Goal: Go to known website: Access a specific website the user already knows

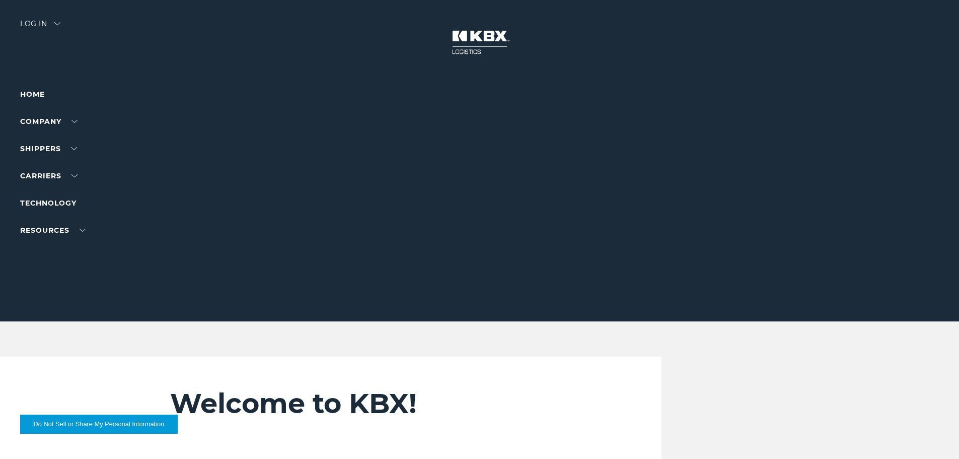
click at [60, 22] on div "Log in" at bounding box center [40, 27] width 40 height 15
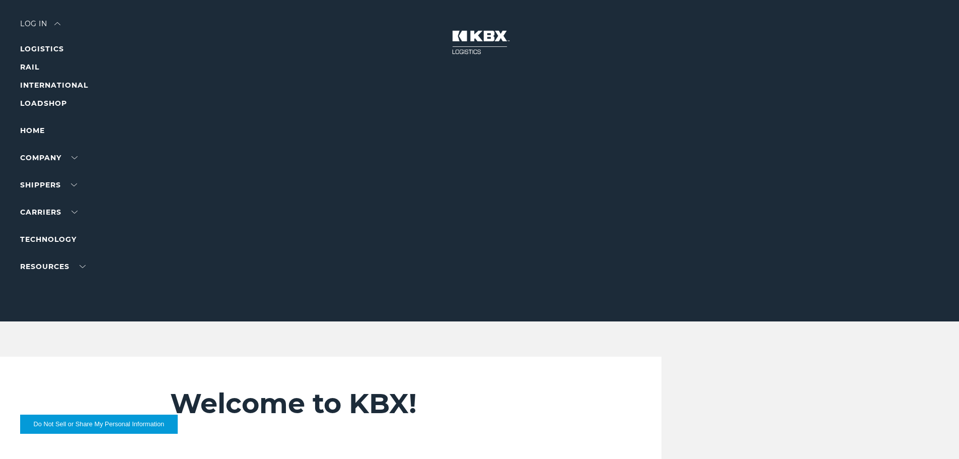
click at [39, 58] on ul "LOGISTICS RAIL INTERNATIONAL LOADSHOP" at bounding box center [64, 76] width 88 height 66
click at [40, 66] on li "RAIL" at bounding box center [64, 67] width 88 height 12
click at [39, 66] on link "RAIL" at bounding box center [29, 66] width 19 height 9
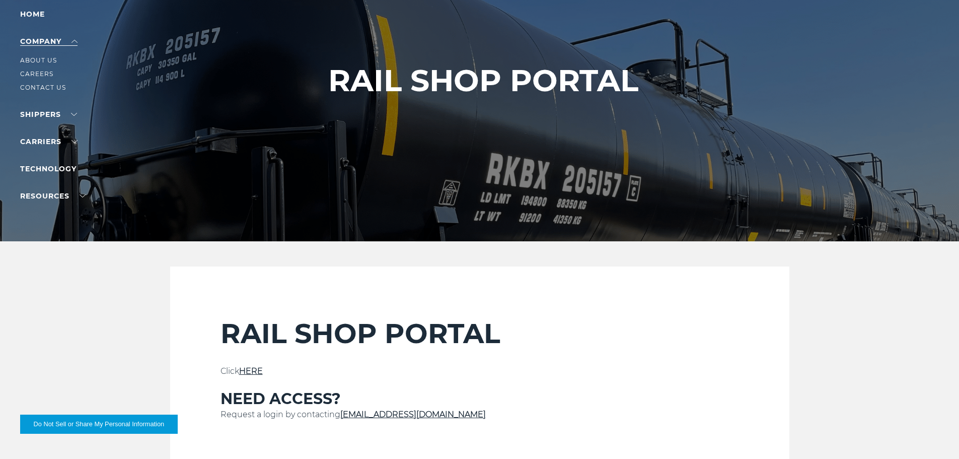
scroll to position [201, 0]
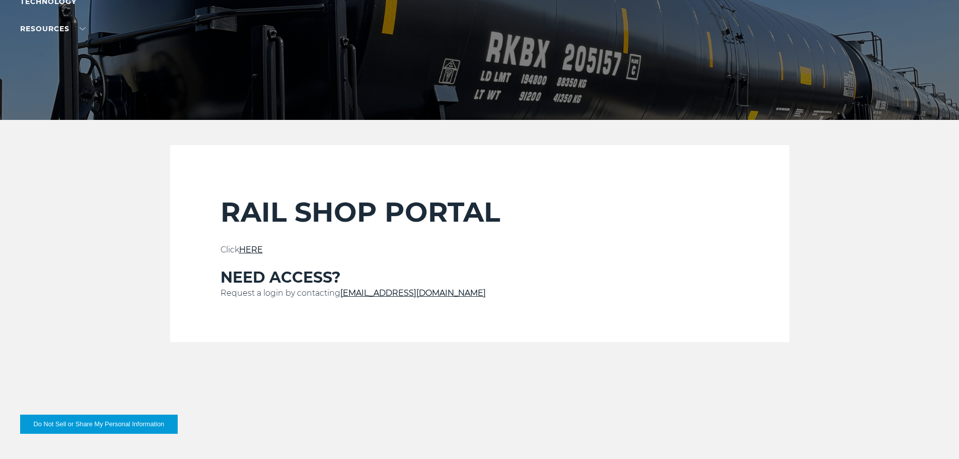
click at [259, 254] on link "HERE" at bounding box center [251, 250] width 24 height 10
